Goal: Navigation & Orientation: Go to known website

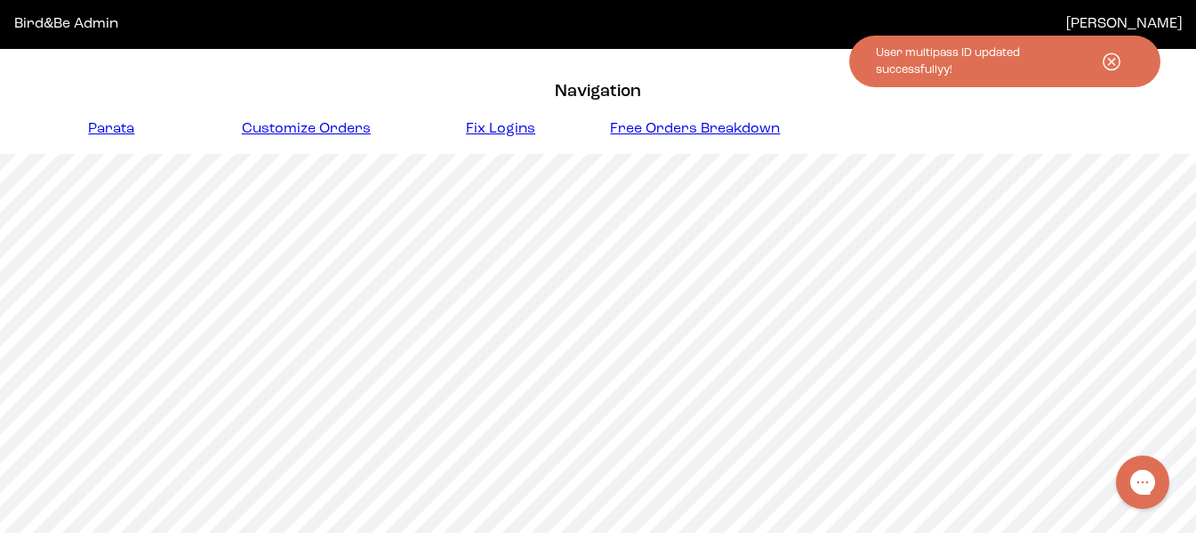
click at [1108, 60] on icon at bounding box center [1111, 62] width 44 height 24
click at [1110, 61] on icon at bounding box center [1111, 62] width 44 height 24
click at [1105, 57] on use at bounding box center [1111, 61] width 16 height 16
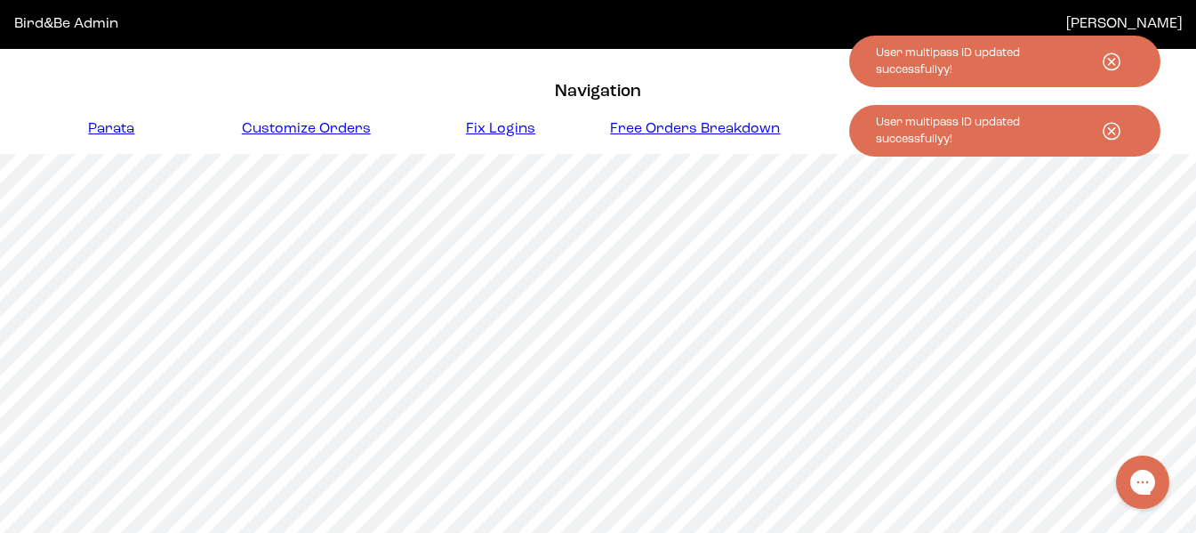
click at [1115, 128] on icon at bounding box center [1111, 131] width 44 height 24
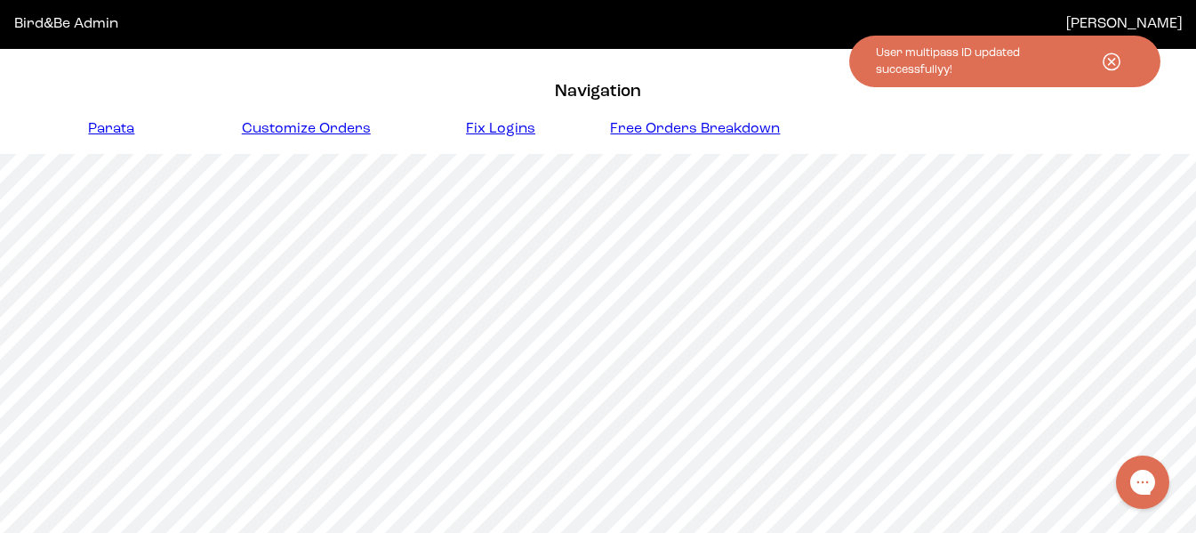
click at [1110, 57] on icon at bounding box center [1111, 62] width 44 height 24
click at [1115, 59] on icon at bounding box center [1111, 62] width 44 height 24
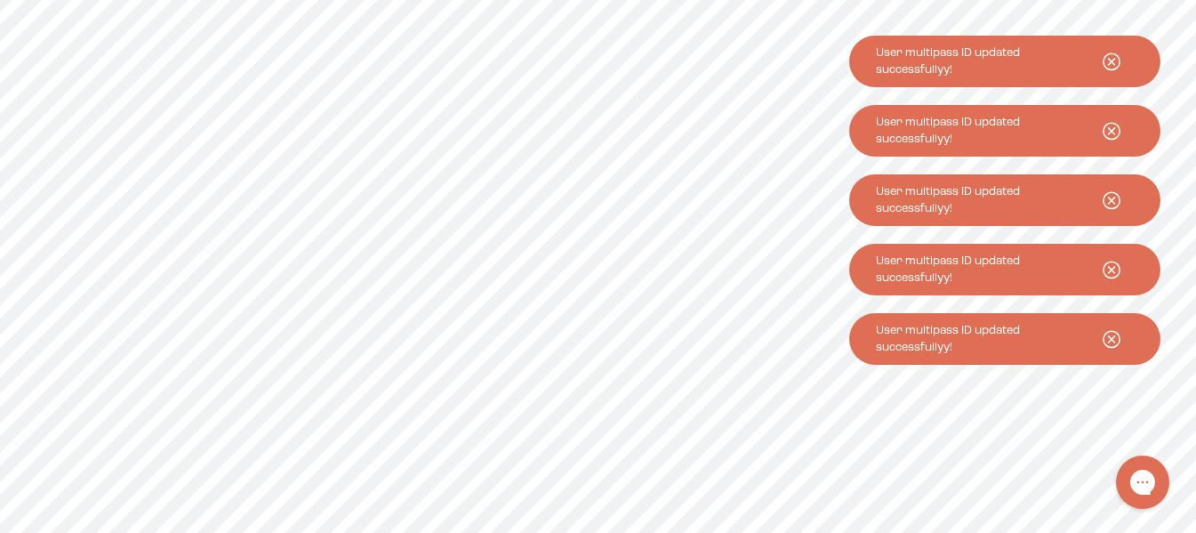
scroll to position [445, 0]
click at [1115, 340] on icon at bounding box center [1111, 339] width 44 height 24
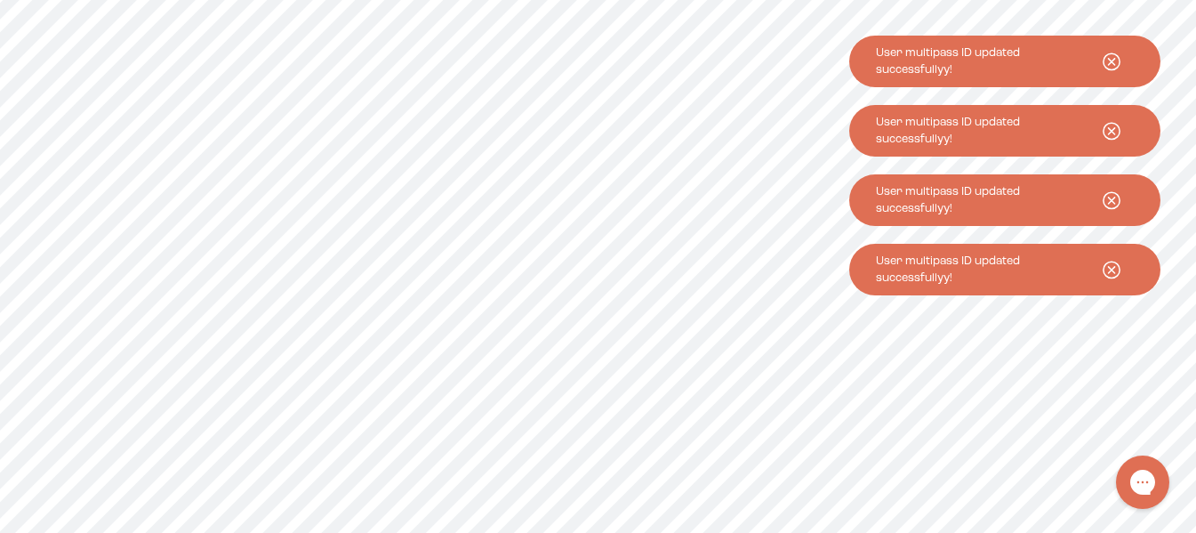
click at [1110, 268] on use at bounding box center [1111, 269] width 16 height 16
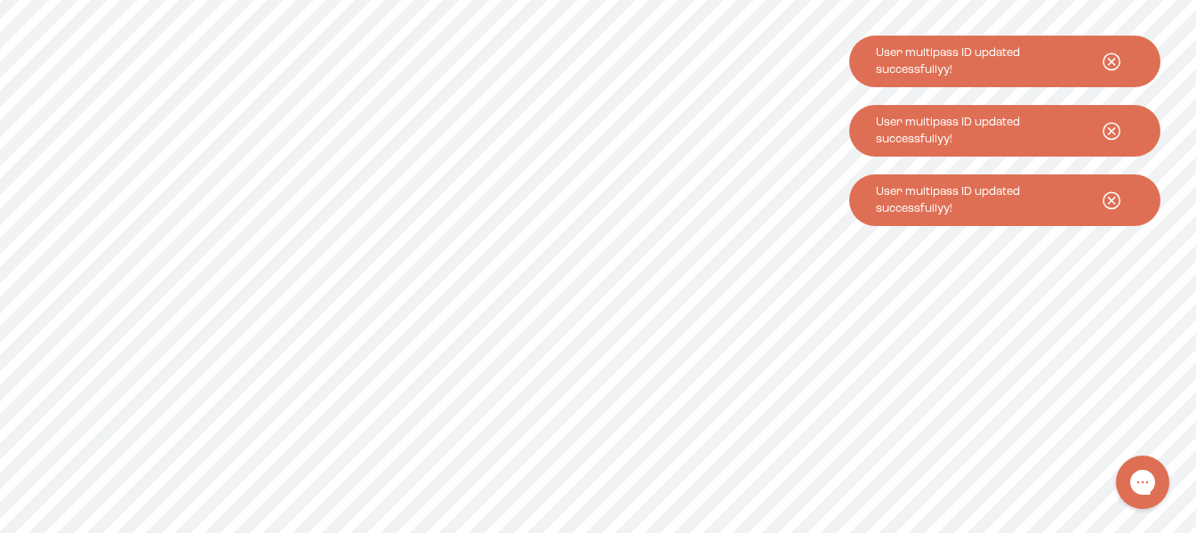
click at [1112, 204] on icon at bounding box center [1111, 200] width 44 height 24
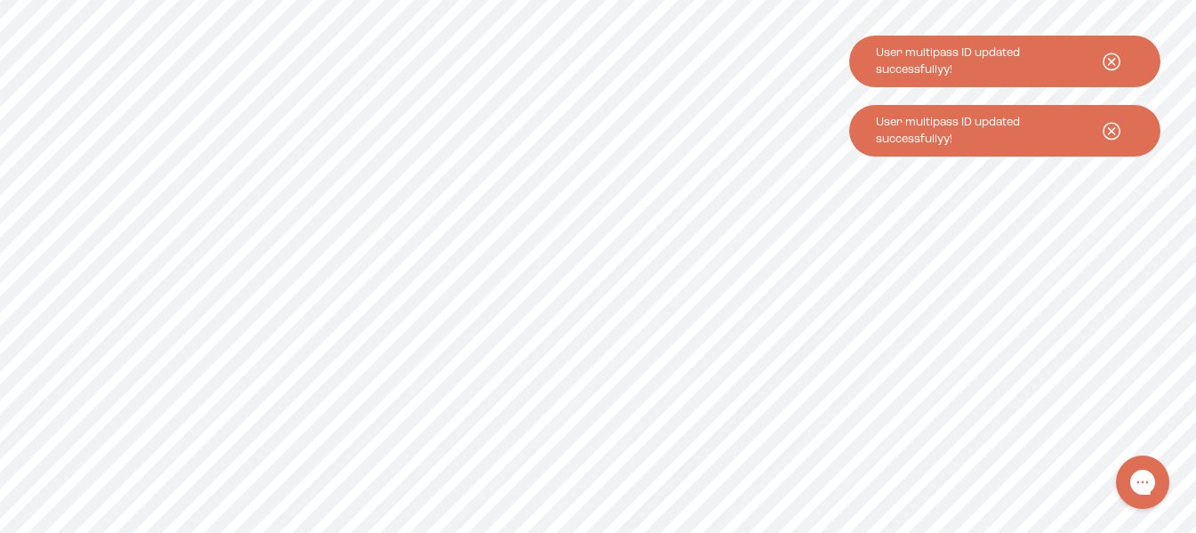
click at [1109, 128] on icon at bounding box center [1111, 131] width 44 height 24
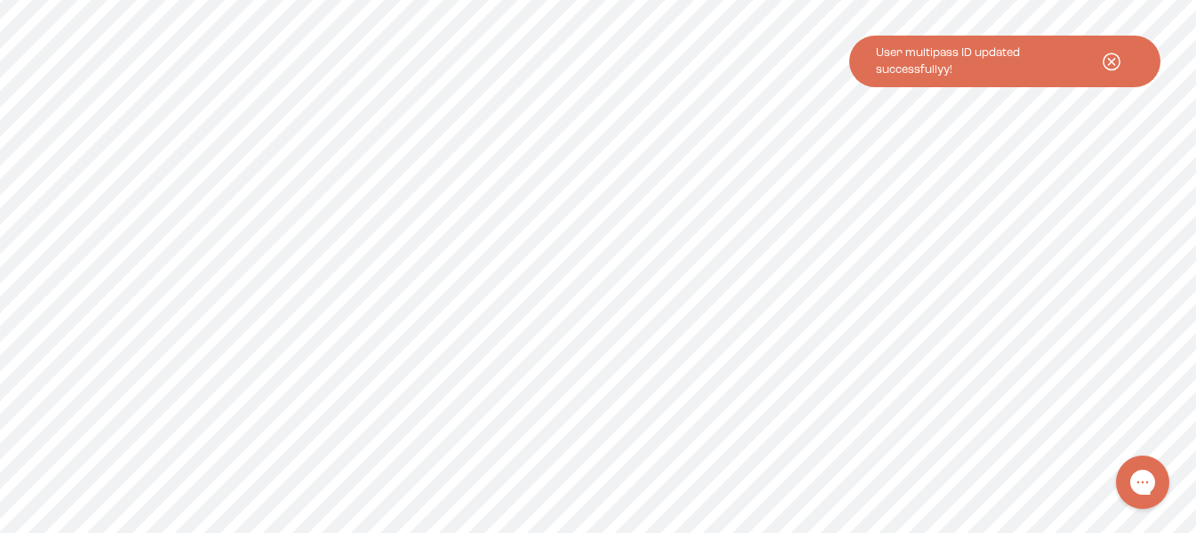
click at [1109, 58] on use at bounding box center [1111, 61] width 16 height 16
